Goal: Find specific page/section: Find specific page/section

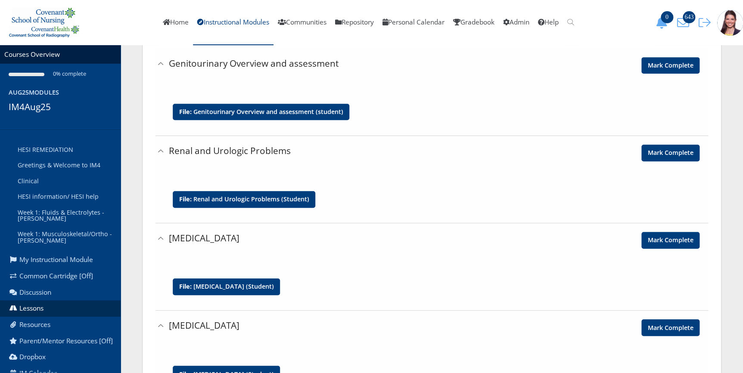
scroll to position [158, 0]
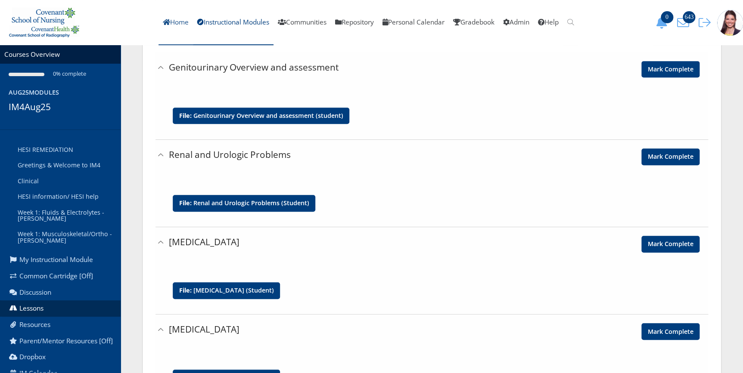
click at [163, 23] on link "Home" at bounding box center [175, 22] width 34 height 45
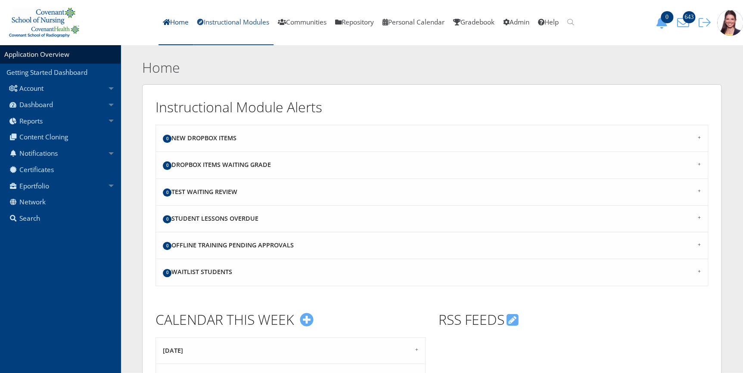
click at [211, 20] on link "Instructional Modules" at bounding box center [233, 22] width 81 height 45
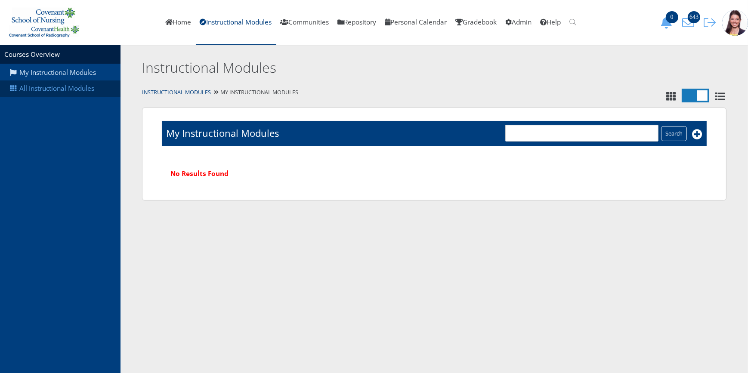
click at [49, 89] on link "All Instructional Modules" at bounding box center [60, 89] width 121 height 16
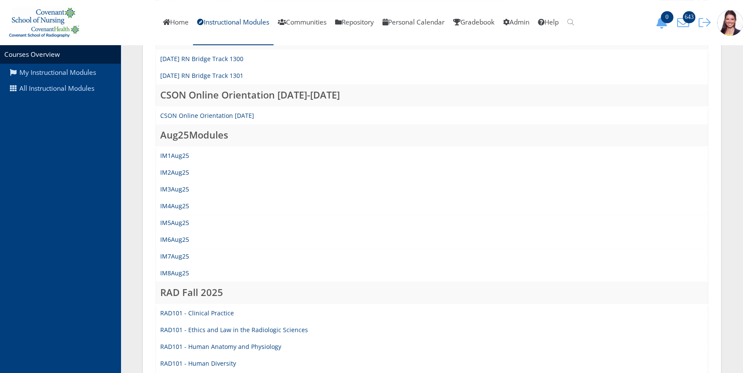
scroll to position [156, 0]
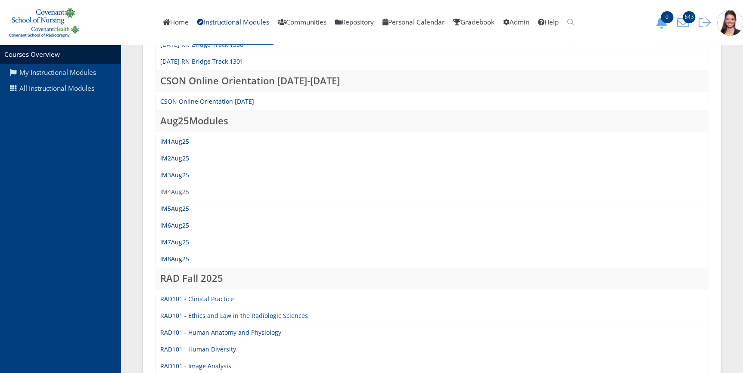
click at [174, 193] on link "IM4Aug25" at bounding box center [174, 192] width 29 height 8
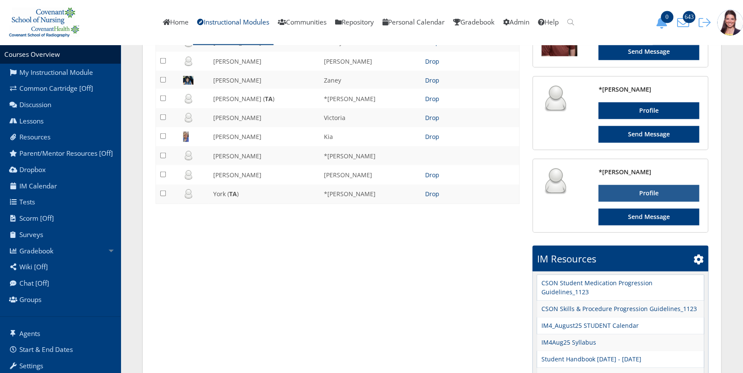
scroll to position [1018, 0]
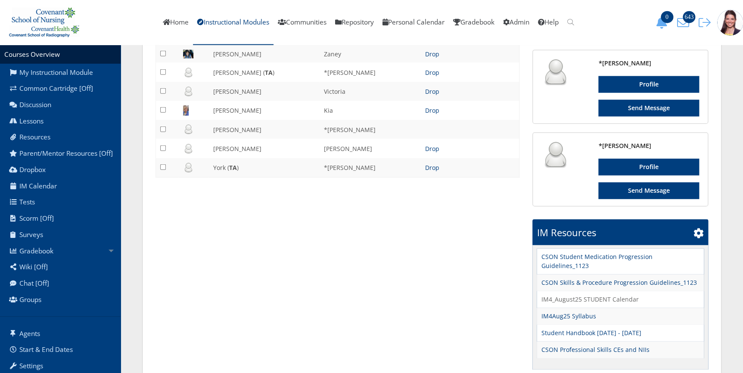
click at [597, 295] on link "IM4_August25 STUDENT Calendar" at bounding box center [589, 299] width 97 height 9
